Goal: Check status: Check status

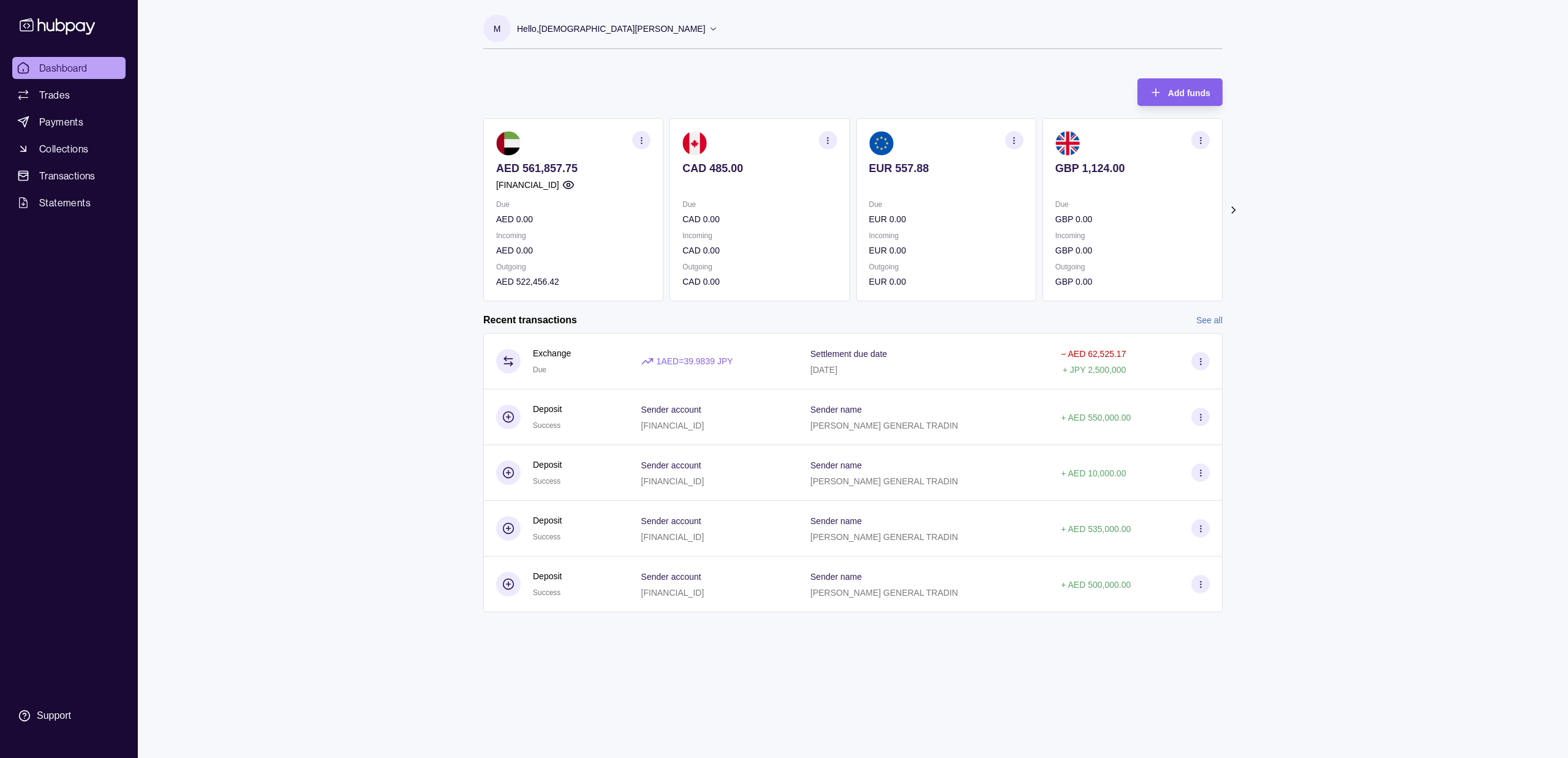
click at [1242, 217] on section "Add funds AED 561,857.75 [FINANCIAL_ID] Due AED 0.00 Incoming AED 0.00 Outgoing…" at bounding box center [853, 351] width 788 height 571
click at [1231, 207] on icon at bounding box center [1233, 210] width 12 height 12
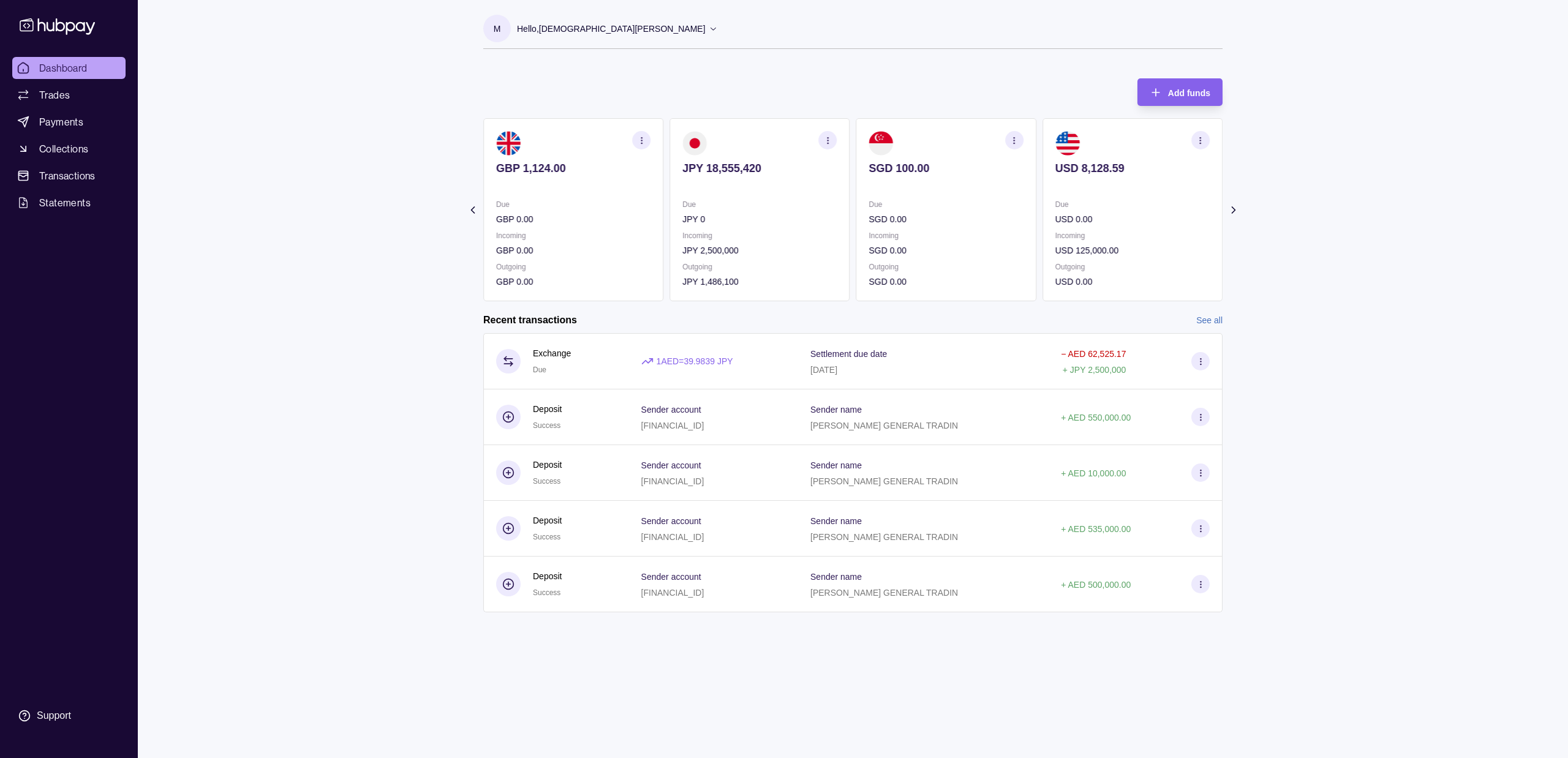
click at [1231, 207] on icon at bounding box center [1233, 210] width 12 height 12
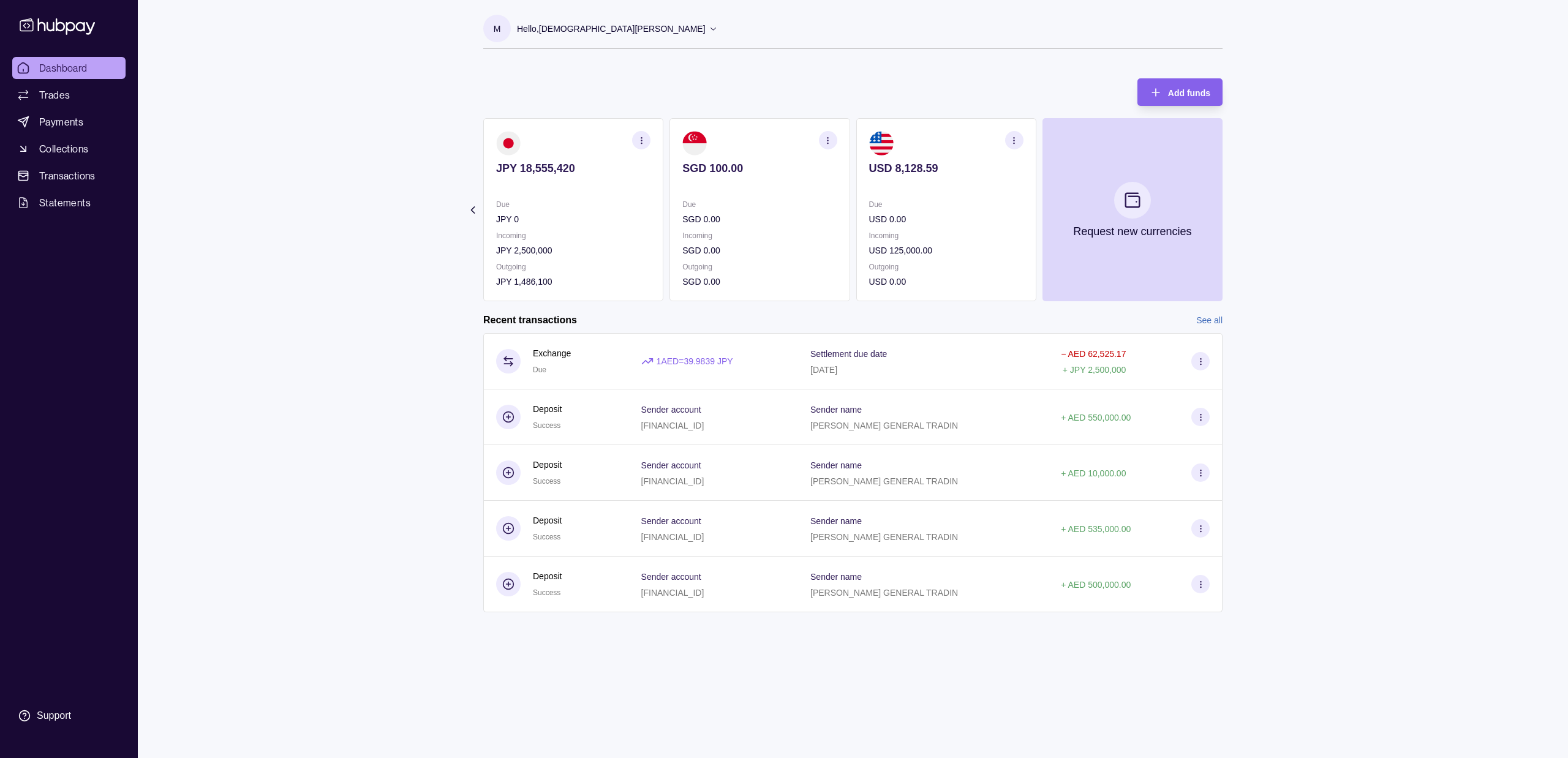
click at [1218, 321] on link "See all" at bounding box center [1209, 320] width 26 height 13
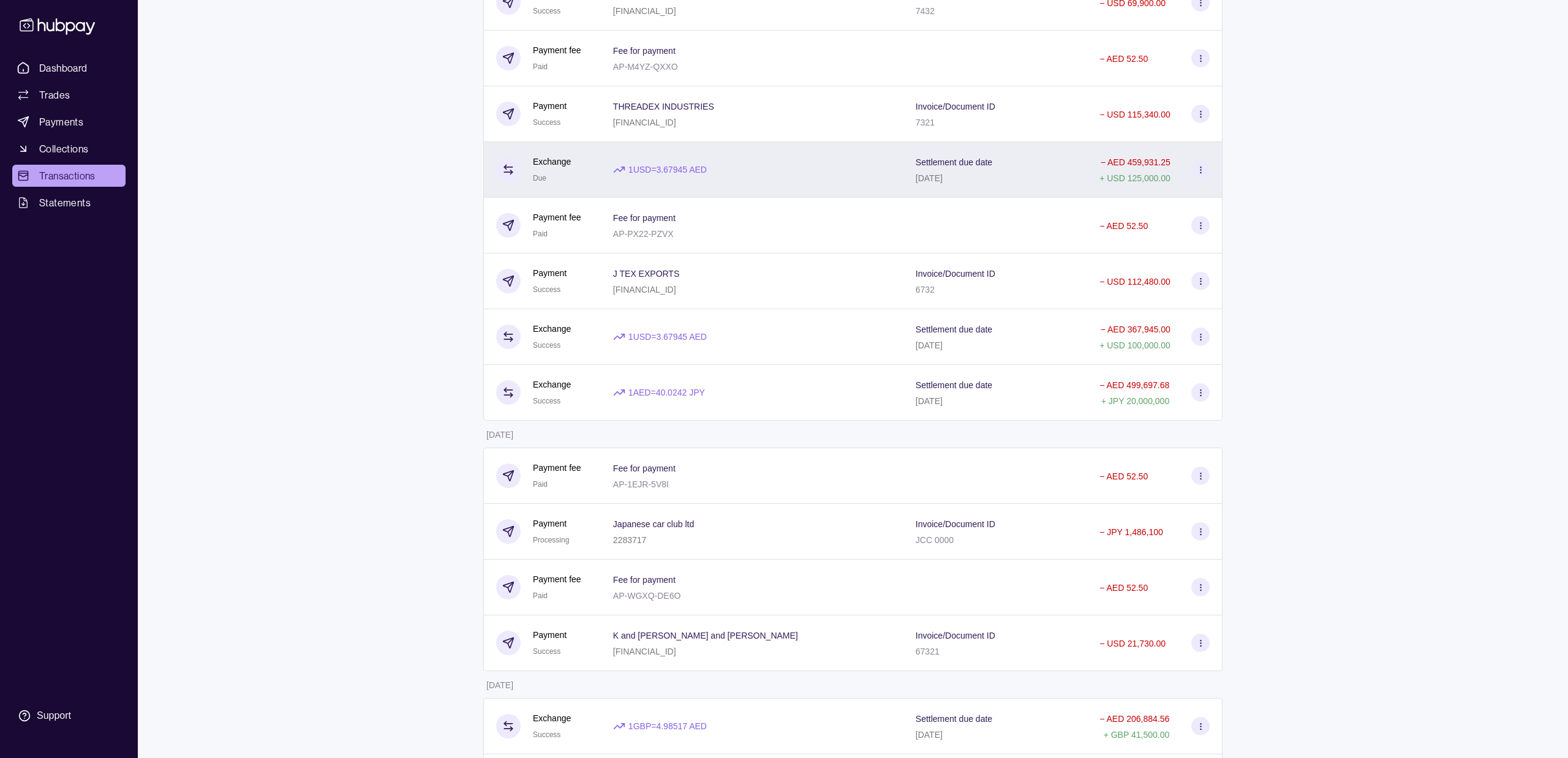
scroll to position [588, 0]
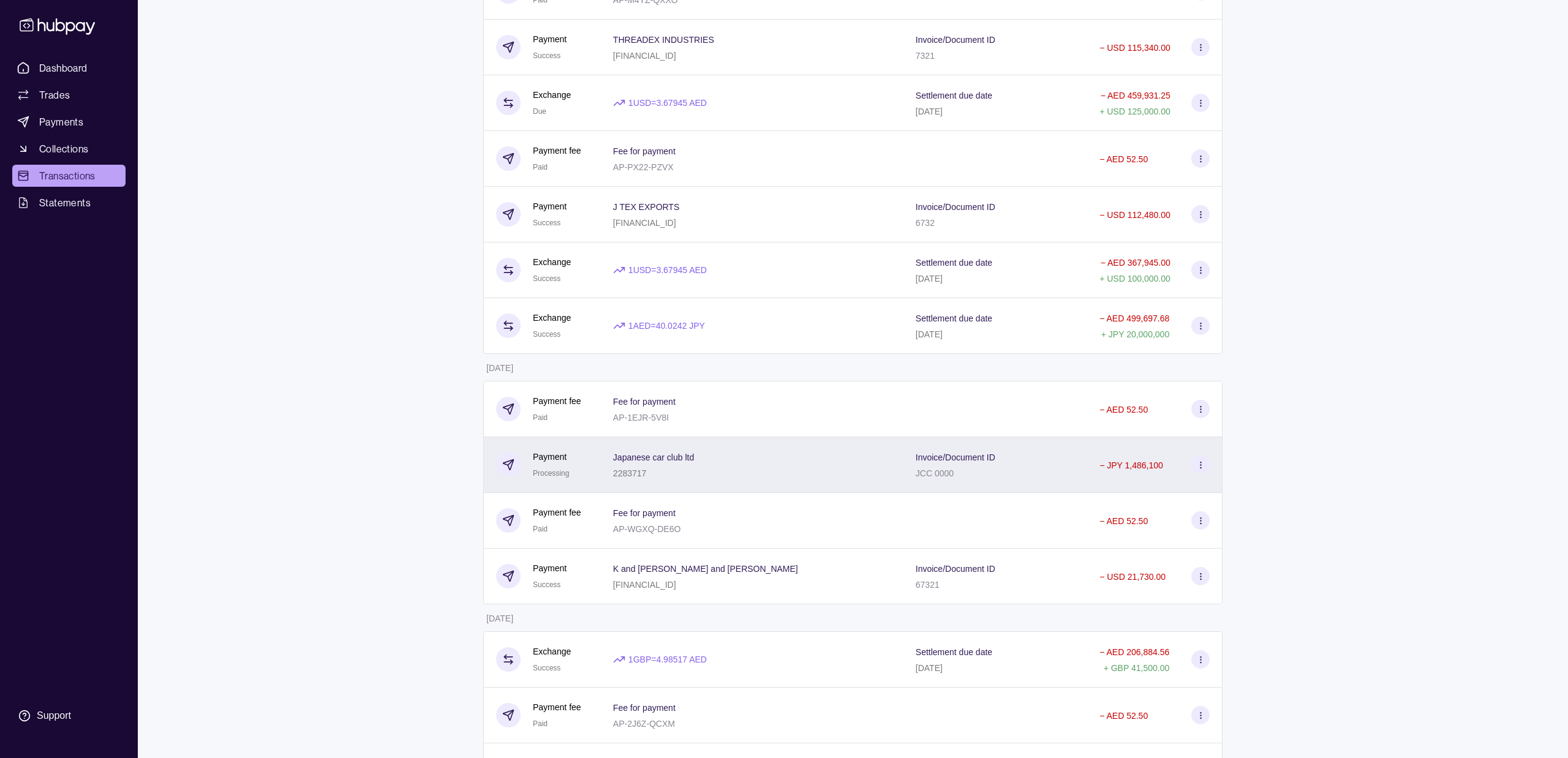
click at [1112, 467] on p "− JPY 1,486,100" at bounding box center [1130, 465] width 63 height 10
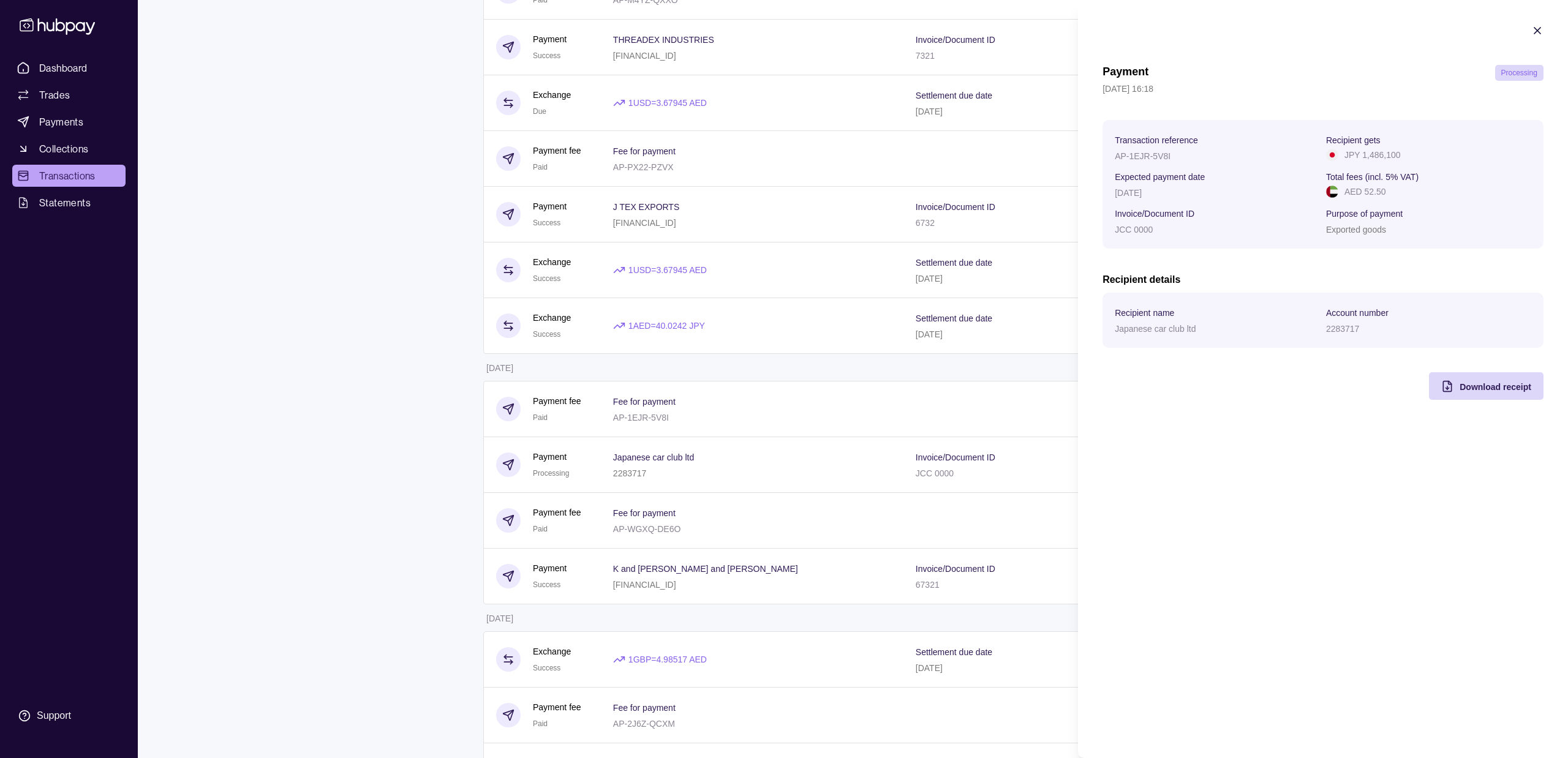
click at [1541, 28] on icon "button" at bounding box center [1537, 30] width 12 height 12
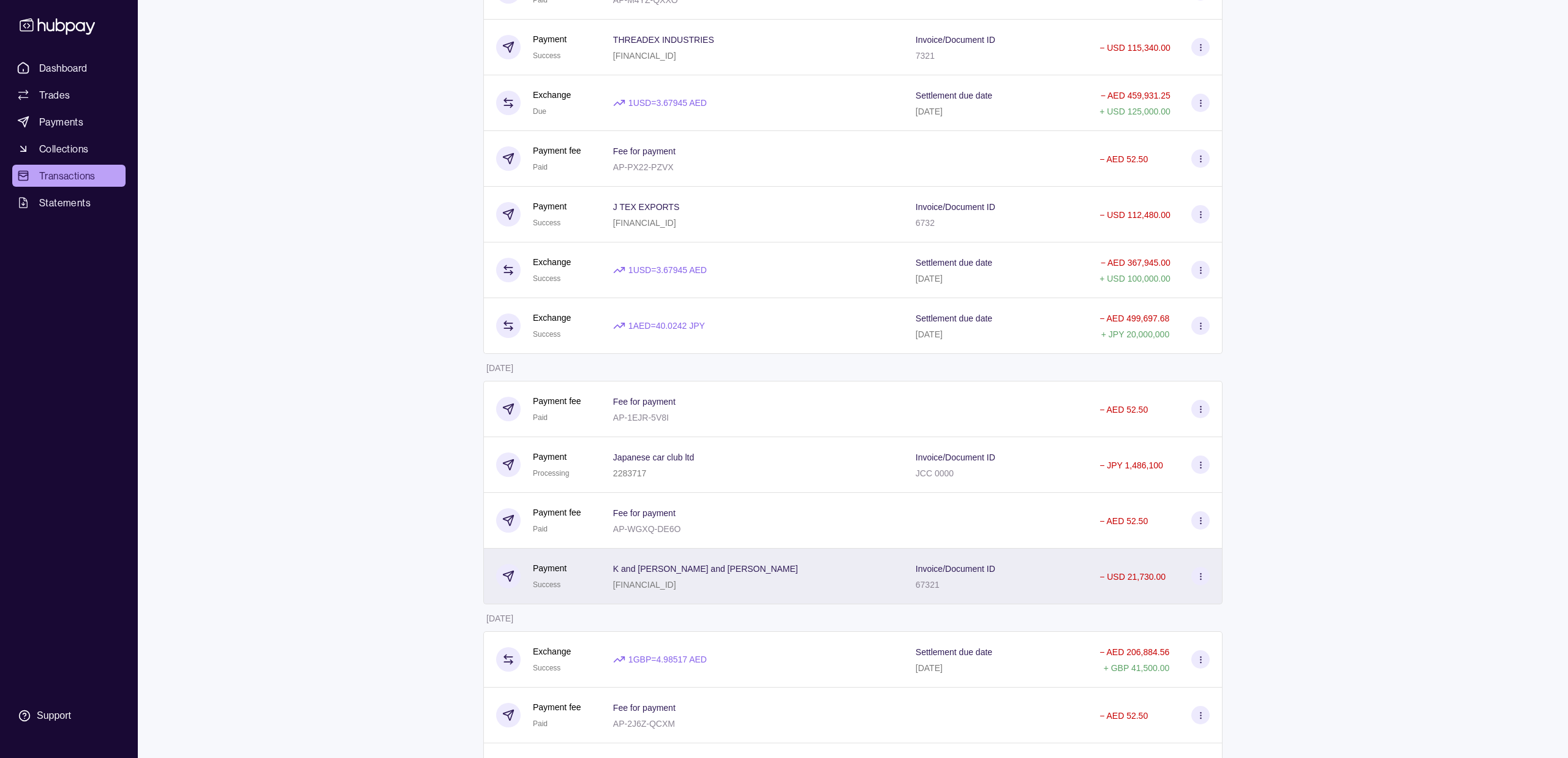
click at [934, 594] on div "Invoice/Document ID 67321" at bounding box center [995, 576] width 183 height 56
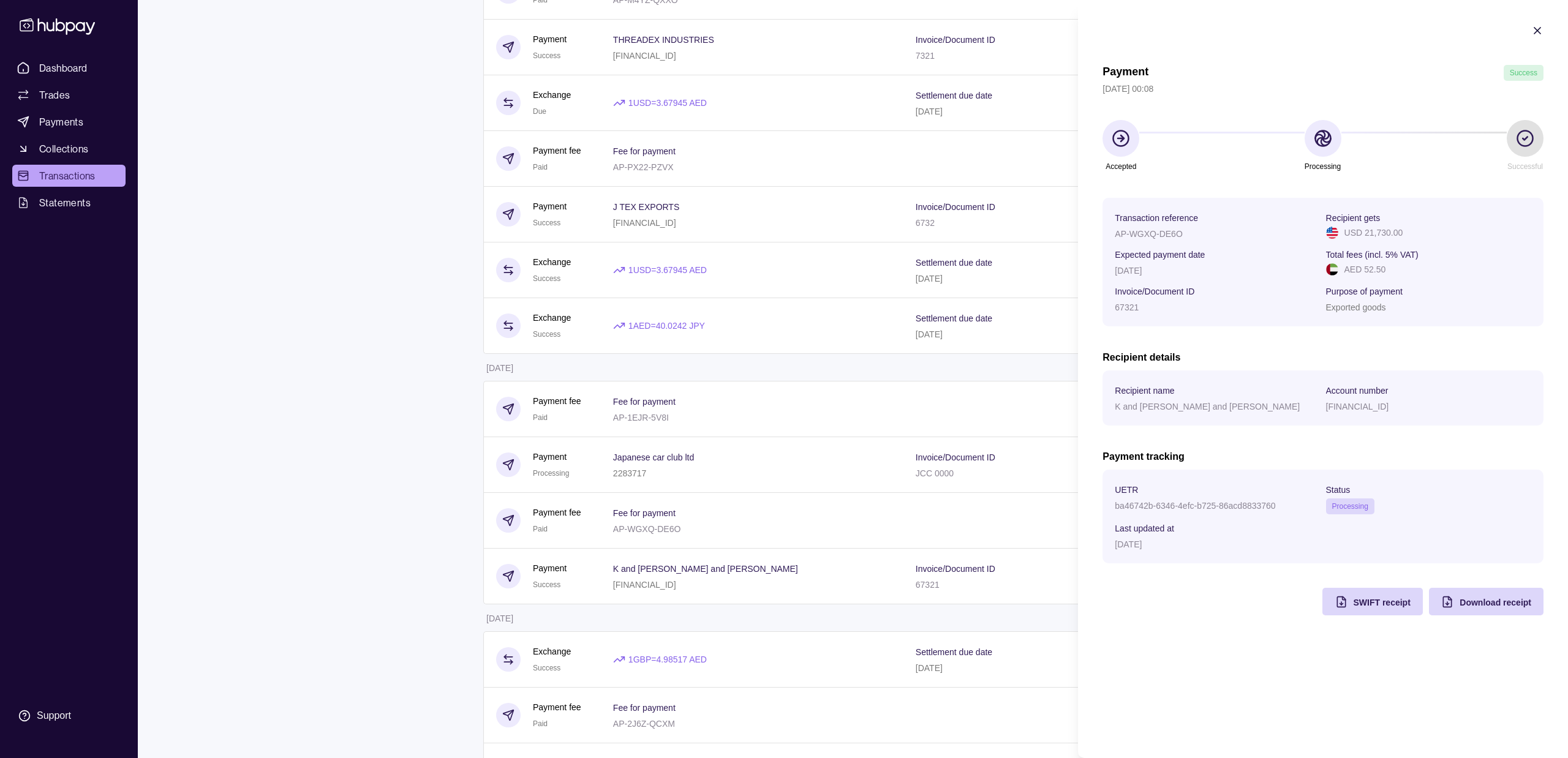
click at [1548, 30] on section "Payment Success [DATE] 00:08 Accepted Processing Successful Transaction referen…" at bounding box center [1323, 320] width 490 height 640
click at [1538, 30] on icon "button" at bounding box center [1537, 30] width 12 height 12
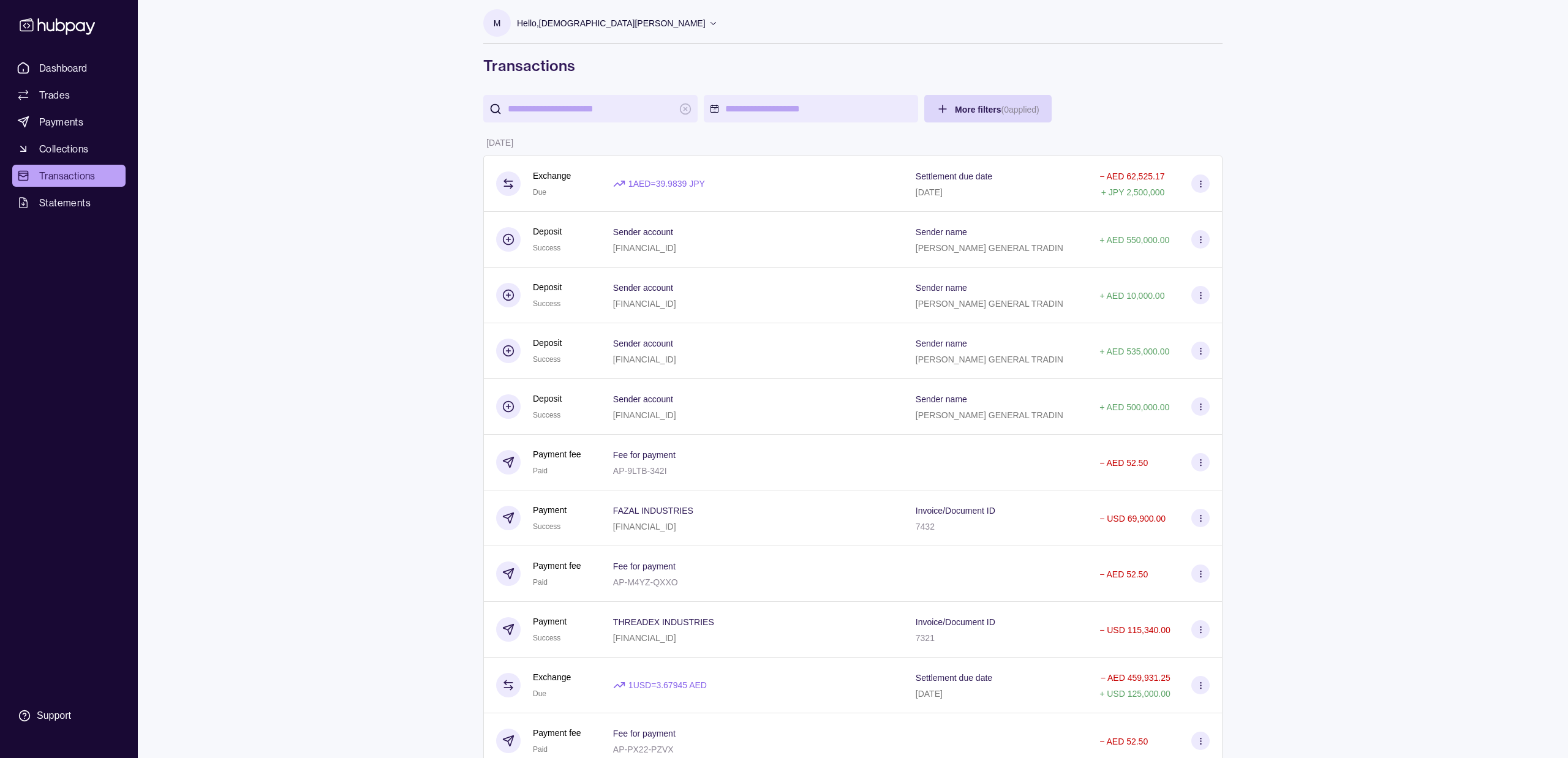
scroll to position [0, 0]
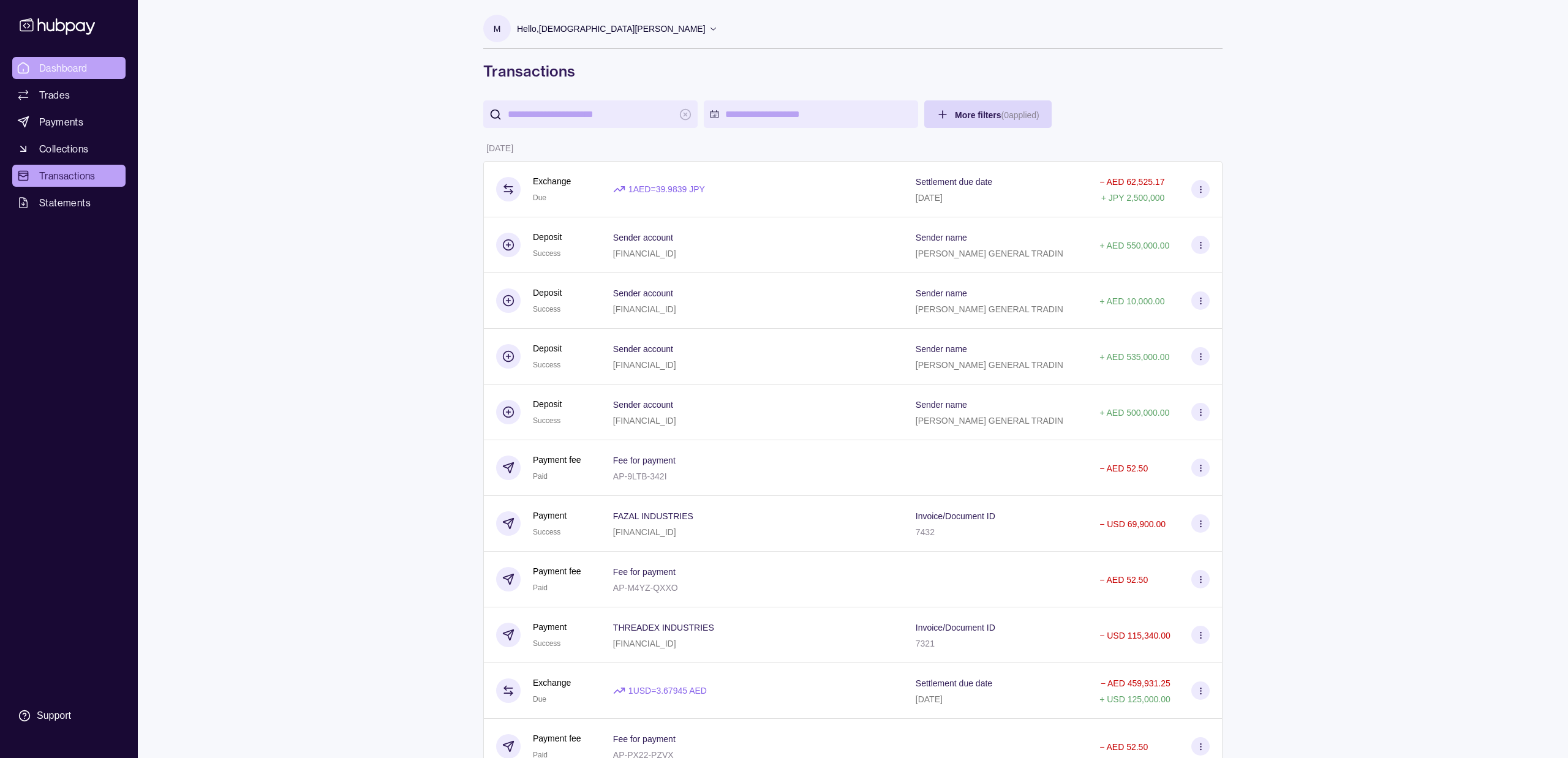
click at [44, 70] on span "Dashboard" at bounding box center [63, 68] width 49 height 15
